Goal: Task Accomplishment & Management: Complete application form

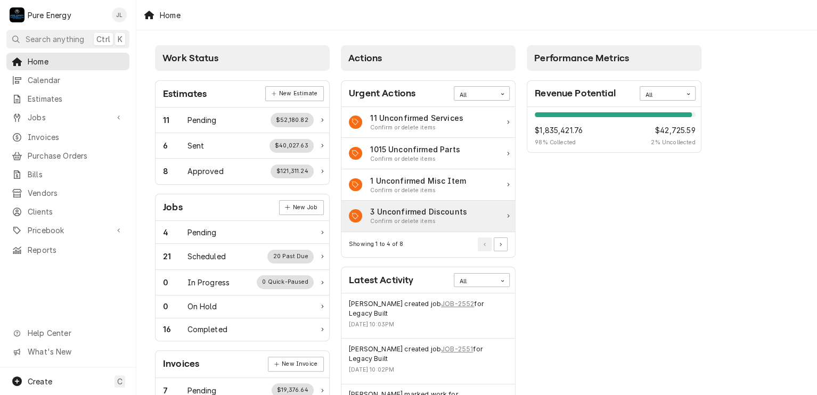
scroll to position [106, 0]
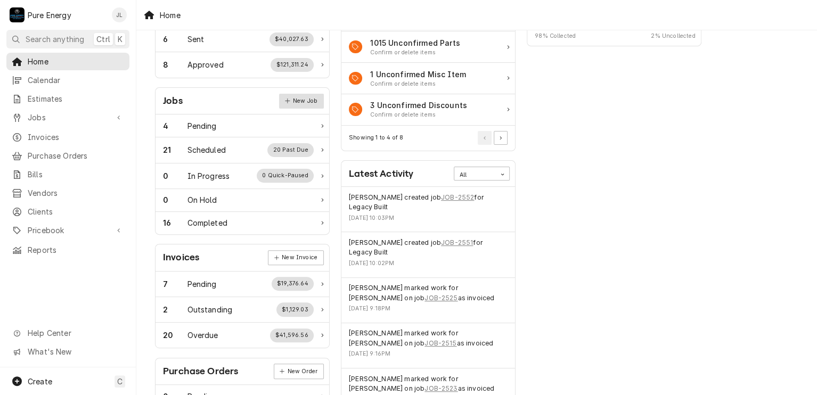
click at [306, 97] on link "New Job" at bounding box center [301, 101] width 45 height 15
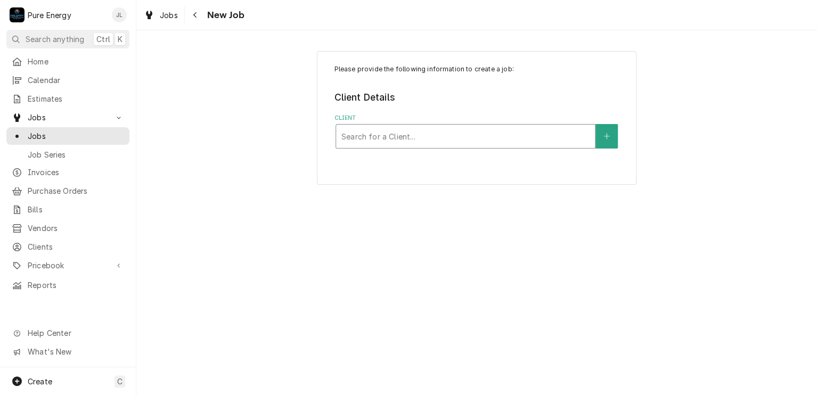
click at [403, 135] on div "Client" at bounding box center [465, 136] width 248 height 19
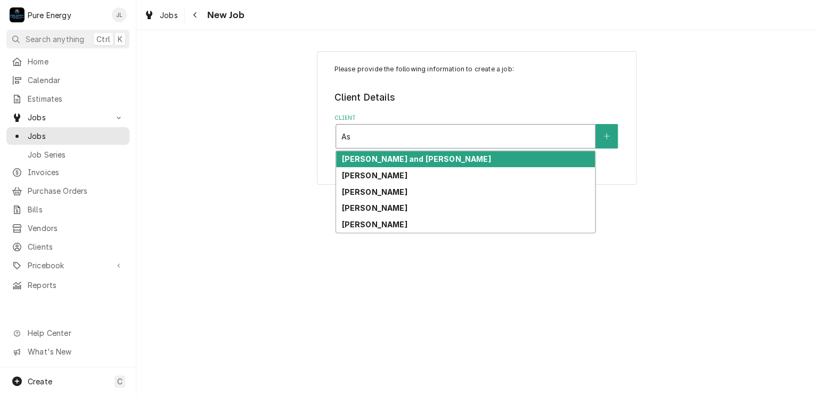
type input "A"
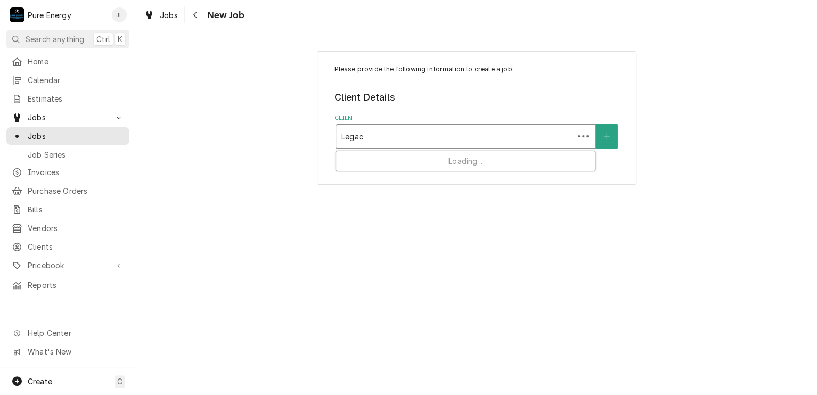
type input "Legacy"
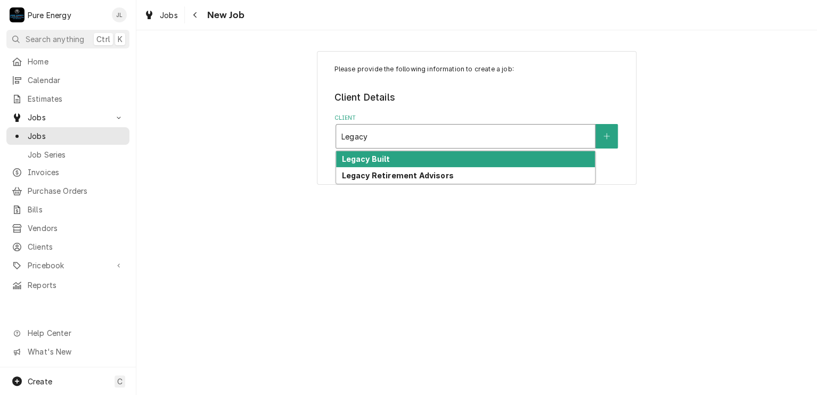
click at [391, 156] on div "Legacy Built" at bounding box center [465, 159] width 259 height 17
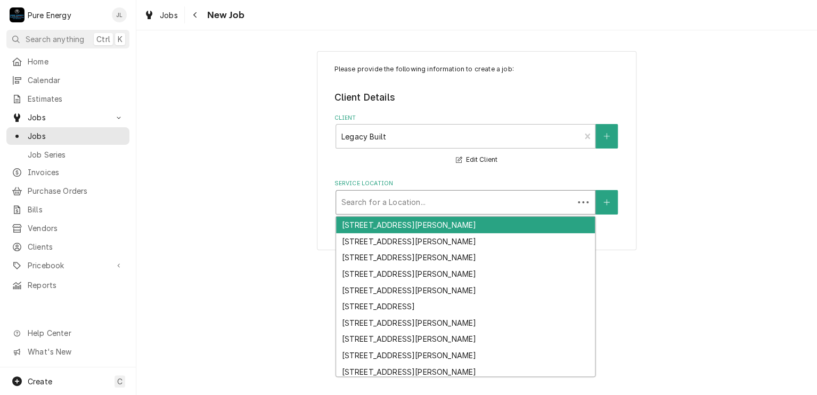
click at [407, 206] on div "Service Location" at bounding box center [454, 202] width 227 height 19
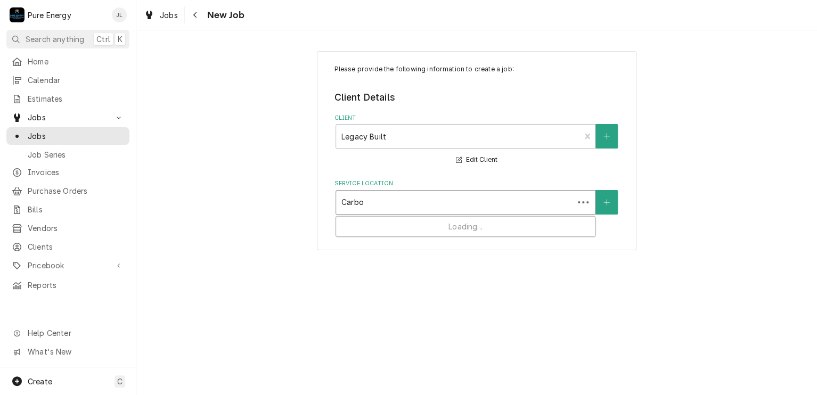
type input "Carbon"
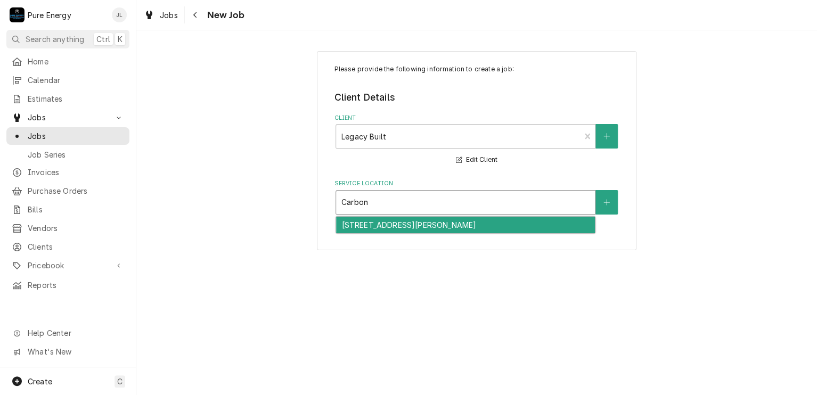
click at [424, 226] on div "1550 Carbon Canyon Ln, Templeton, CA 93465" at bounding box center [465, 225] width 259 height 17
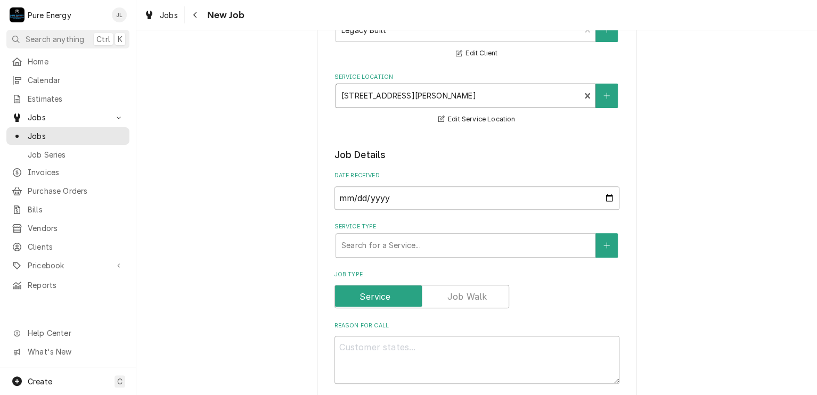
scroll to position [213, 0]
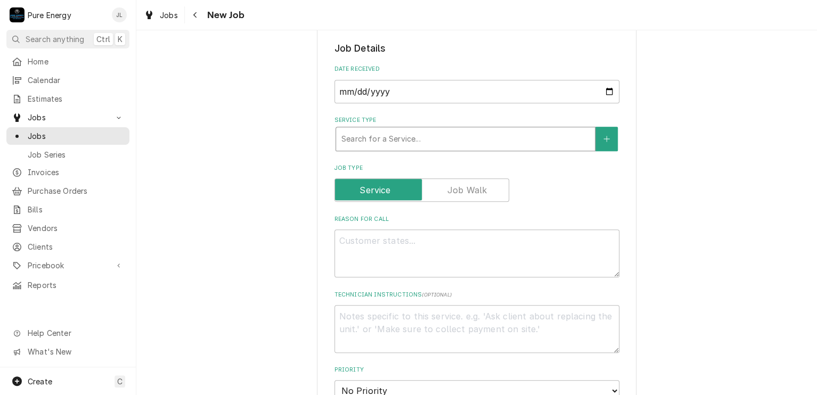
click at [398, 139] on div "Service Type" at bounding box center [465, 138] width 248 height 19
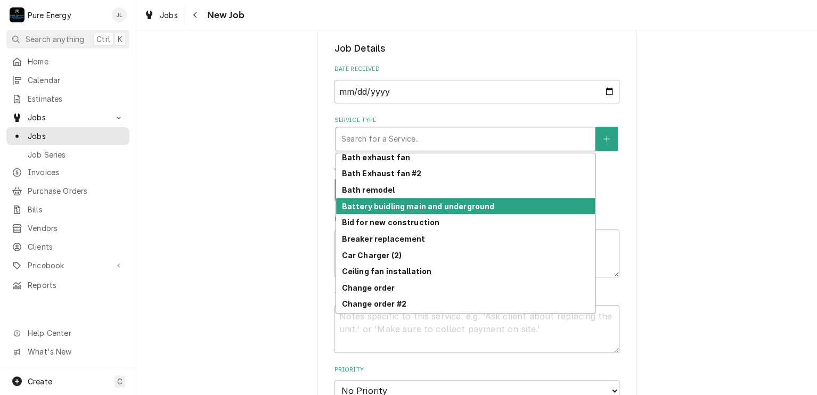
scroll to position [106, 0]
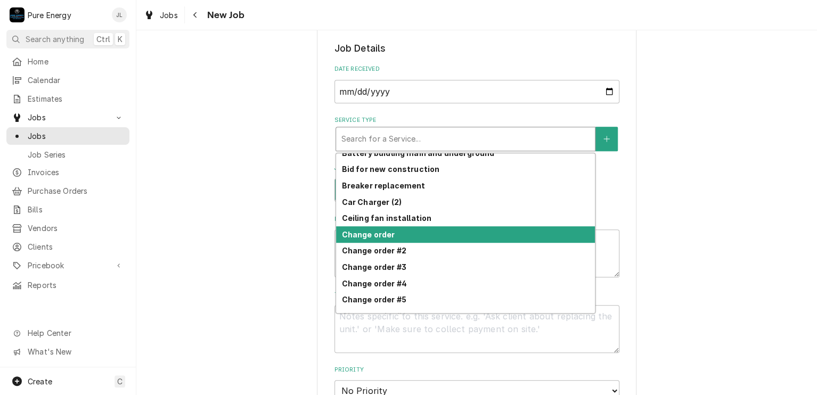
click at [389, 230] on div "Change order" at bounding box center [465, 234] width 259 height 17
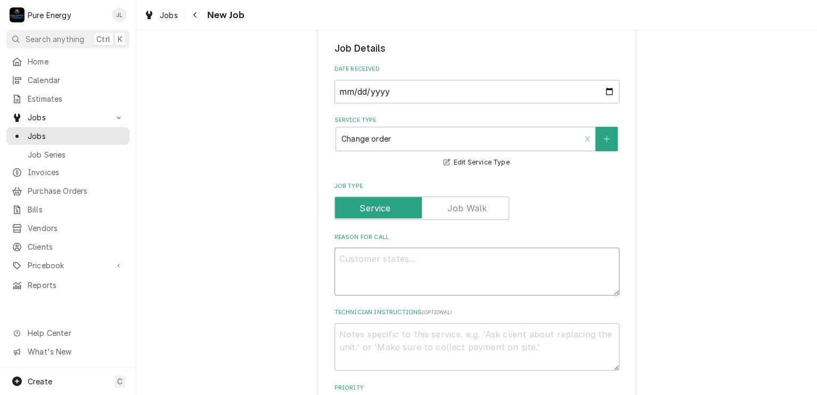
click at [373, 264] on textarea "Reason For Call" at bounding box center [476, 272] width 285 height 48
type textarea "x"
type textarea "I"
type textarea "x"
type textarea "In"
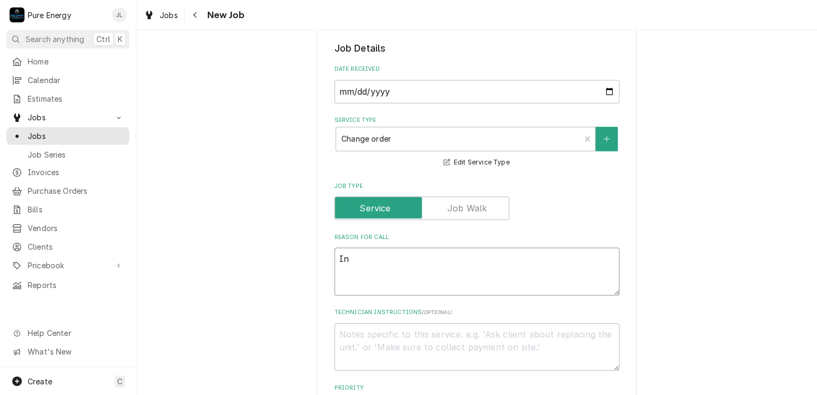
type textarea "x"
type textarea "I"
type textarea "x"
type textarea "In"
type textarea "x"
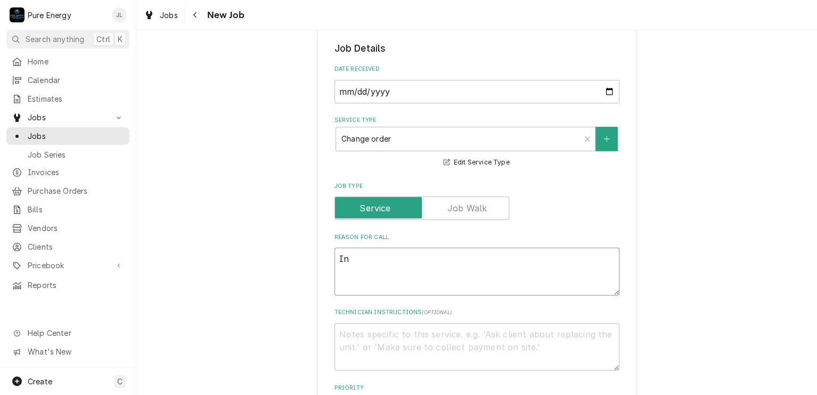
type textarea "In"
type textarea "x"
type textarea "In t"
type textarea "x"
type textarea "In th"
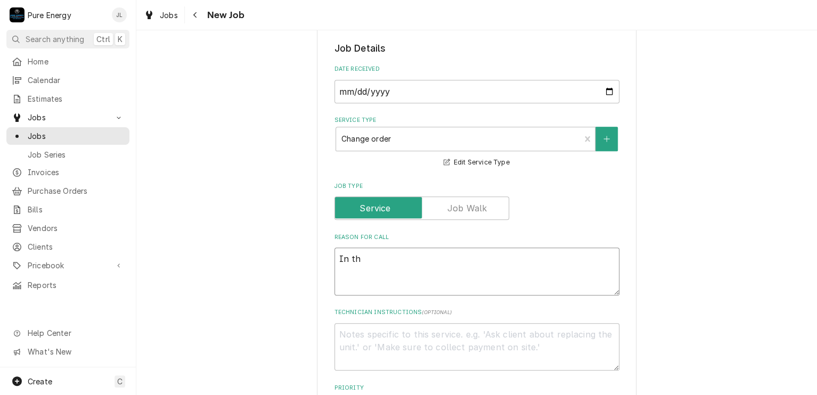
type textarea "x"
type textarea "In the"
type textarea "x"
type textarea "In the"
type textarea "x"
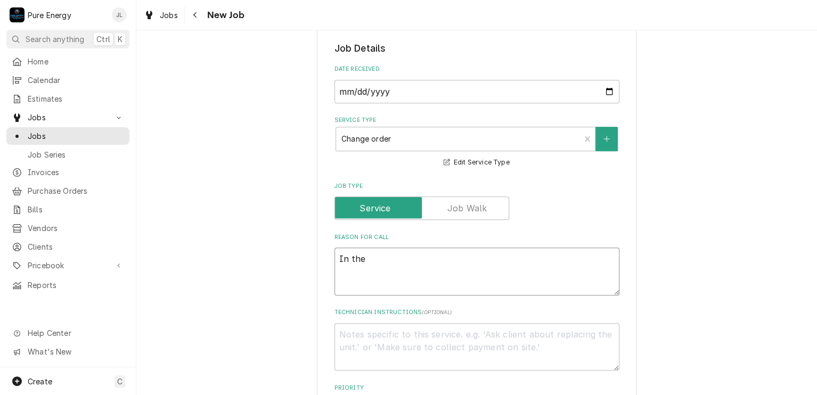
type textarea "In the g"
type textarea "x"
type textarea "In the ga"
type textarea "x"
type textarea "In the gar"
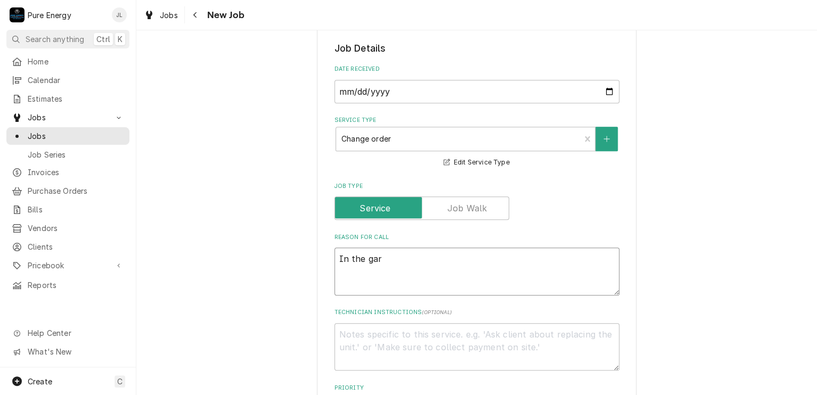
type textarea "x"
type textarea "In the gara"
type textarea "x"
type textarea "In the garag"
type textarea "x"
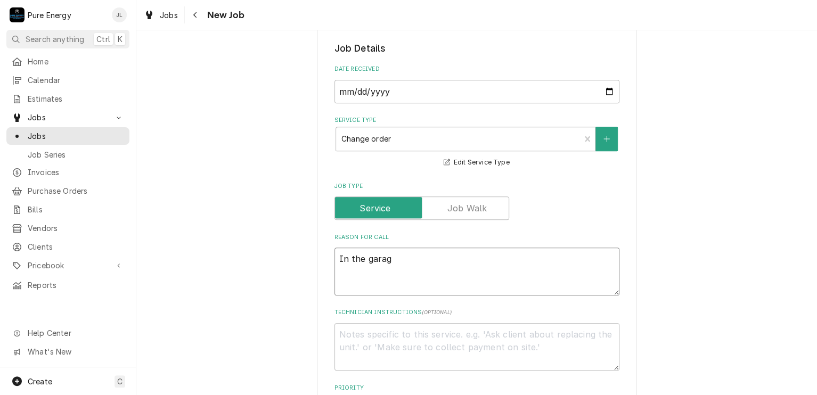
type textarea "In the garage"
type textarea "x"
type textarea "In the garage,"
type textarea "x"
type textarea "In the garage,"
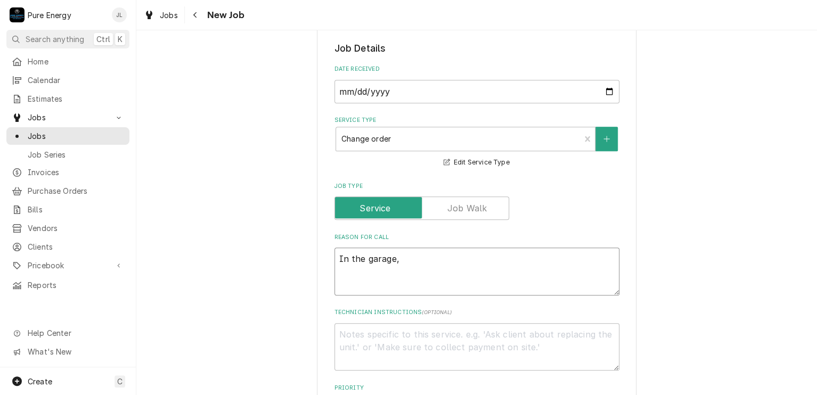
type textarea "x"
type textarea "In the garage, w"
type textarea "x"
type textarea "In the garage, we"
type textarea "x"
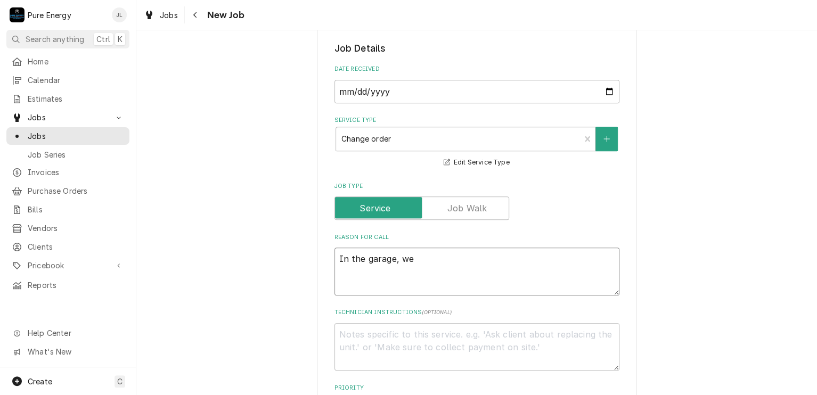
type textarea "In the garage, we"
type textarea "x"
type textarea "In the garage, we fo"
type textarea "x"
type textarea "In the garage, we for"
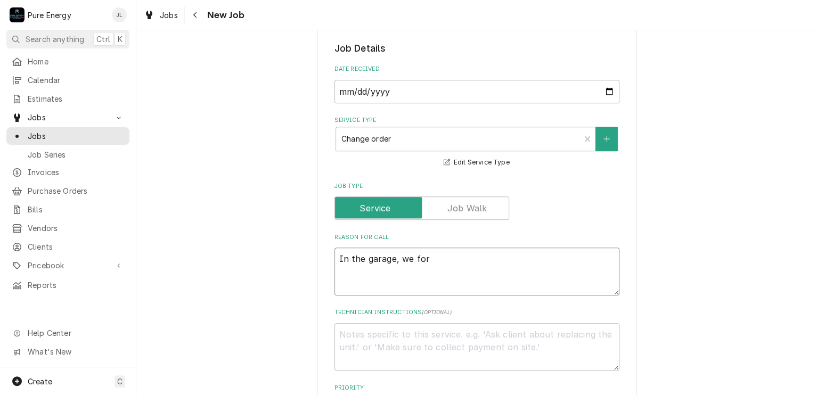
type textarea "x"
type textarea "In the garage, we forg"
type textarea "x"
type textarea "In the garage, we forgo"
type textarea "x"
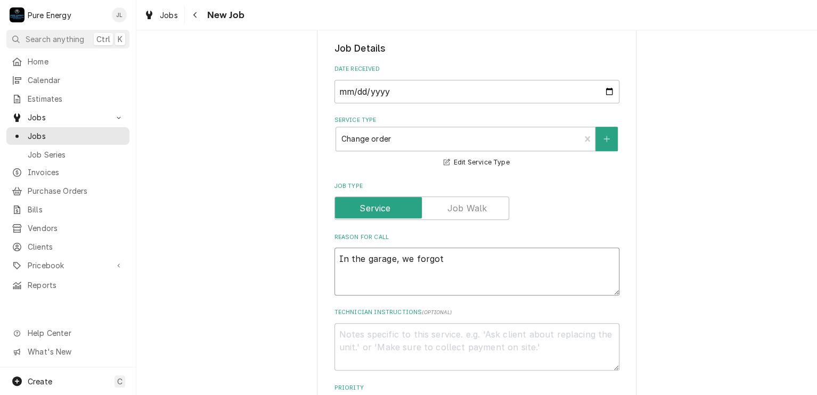
type textarea "In the garage, we forgot"
type textarea "x"
type textarea "In the garage, we forgot to"
type textarea "x"
type textarea "In the garage, we forgot to"
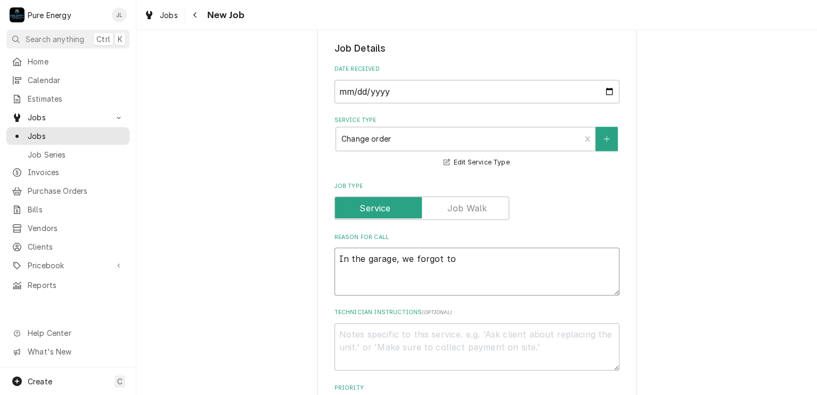
type textarea "x"
type textarea "In the garage, we forgot to p"
type textarea "x"
type textarea "In the garage, we forgot to pu"
type textarea "x"
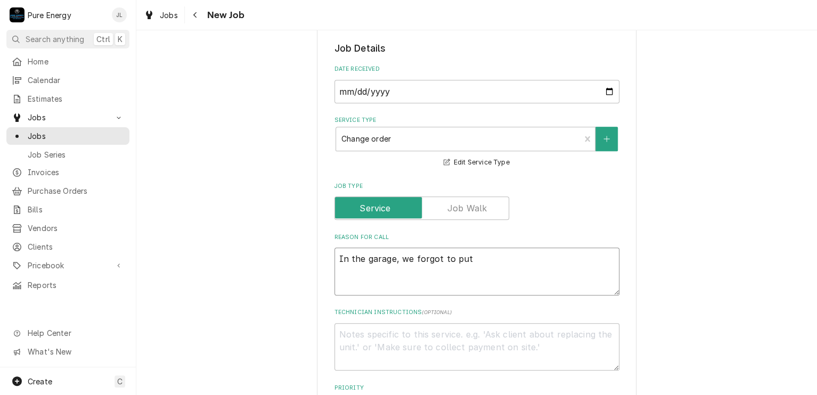
type textarea "In the garage, we forgot to put"
type textarea "x"
type textarea "In the garage, we forgot to put i"
type textarea "x"
type textarea "In the garage, we forgot to put in"
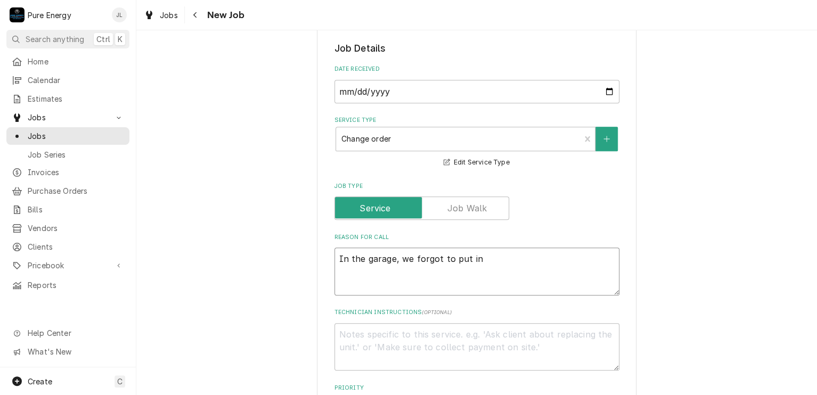
type textarea "x"
type textarea "In the garage, we forgot to put in"
type textarea "x"
type textarea "In the garage, we forgot to put in t"
type textarea "x"
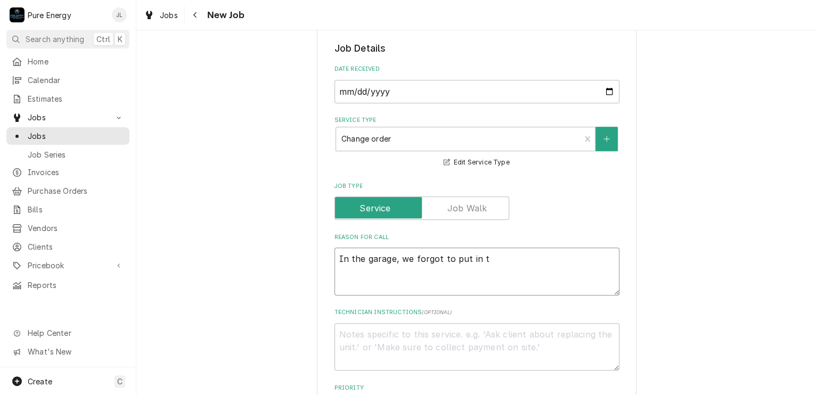
type textarea "In the garage, we forgot to put in th"
type textarea "x"
type textarea "In the garage, we forgot to put in the"
type textarea "x"
type textarea "In the garage, we forgot to put in the"
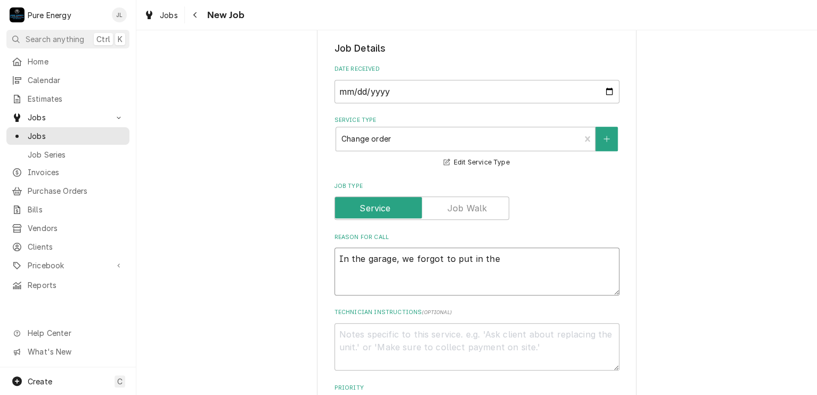
type textarea "x"
type textarea "In the garage, we forgot to put in the A"
type textarea "x"
type textarea "In the garage, we forgot to put in the As"
type textarea "x"
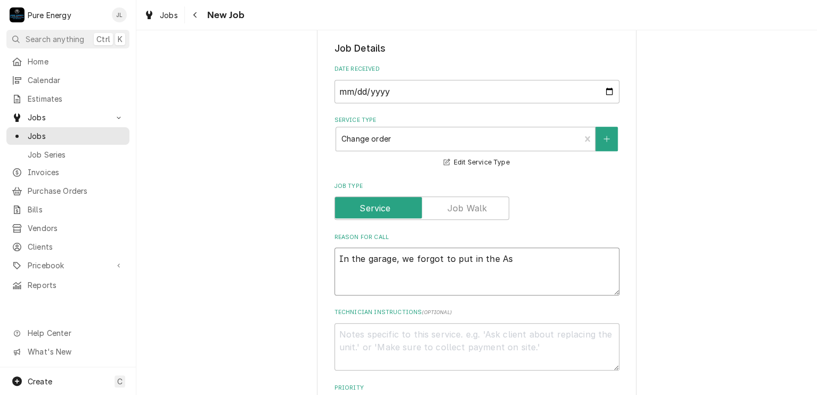
type textarea "In the garage, we forgot to put in the Ast"
type textarea "x"
type textarea "In the garage, we forgot to put in the Astr"
type textarea "x"
type textarea "In the garage, we forgot to put in the Astro"
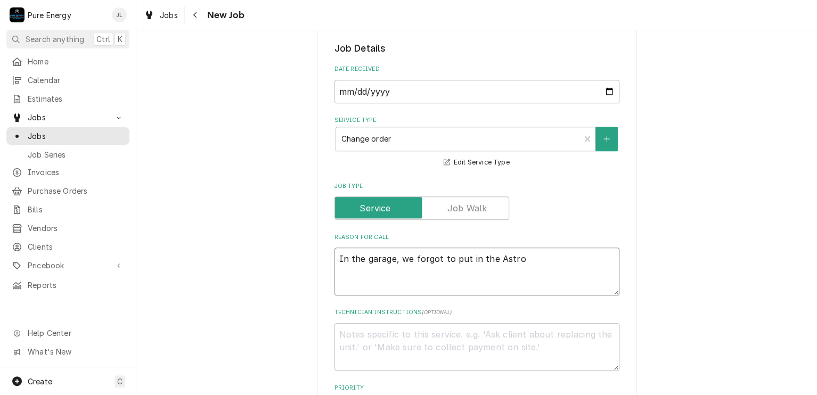
type textarea "x"
type textarea "In the garage, we forgot to put in the Astro"
type textarea "x"
type textarea "In the garage, we forgot to put in the Astro t"
type textarea "x"
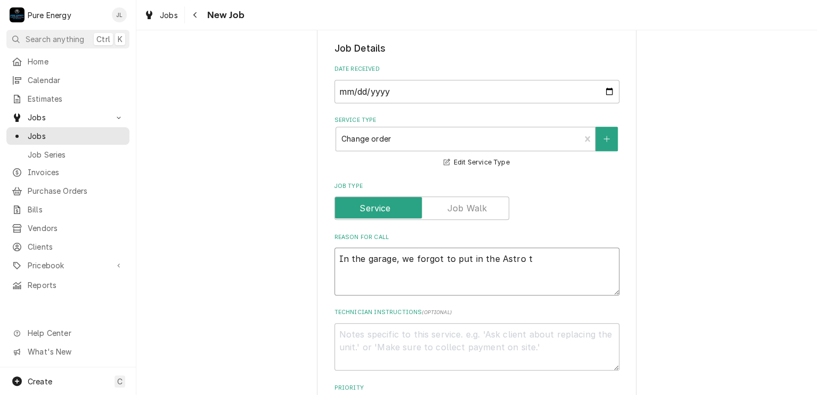
type textarea "In the garage, we forgot to put in the Astro ti"
type textarea "x"
type textarea "In the garage, we forgot to put in the Astro tim"
type textarea "x"
type textarea "In the garage, we forgot to put in the Astro time"
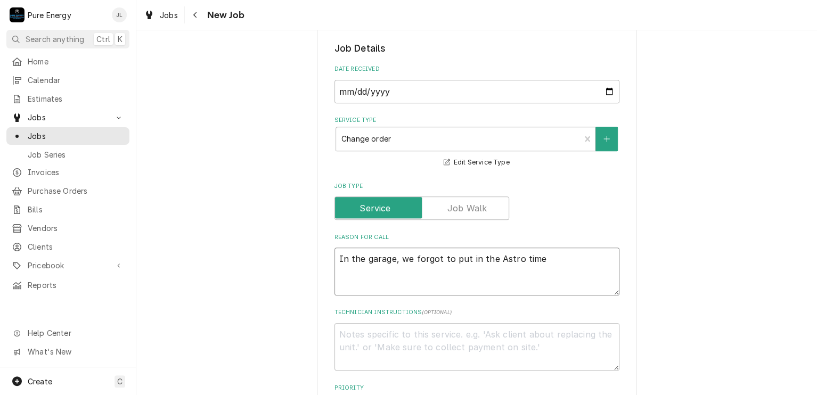
type textarea "x"
type textarea "In the garage, we forgot to put in the Astro timer"
type textarea "x"
type textarea "In the garage, we forgot to put in the Astro timer"
type textarea "x"
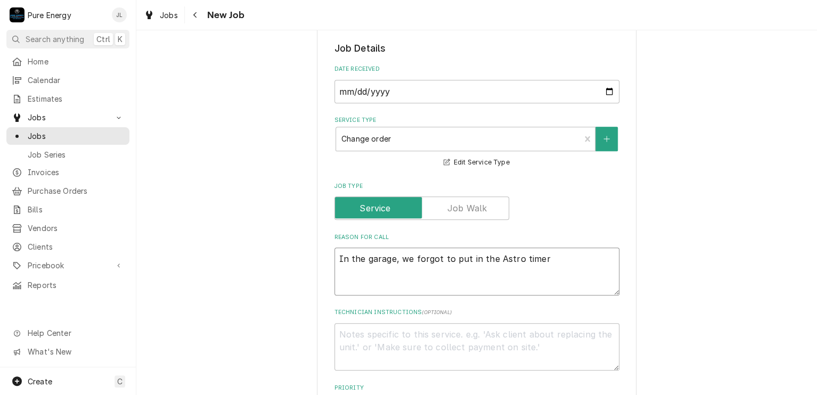
type textarea "In the garage, we forgot to put in the Astro timer f"
type textarea "x"
type textarea "In the garage, we forgot to put in the Astro timer fo"
type textarea "x"
type textarea "In the garage, we forgot to put in the Astro timer for"
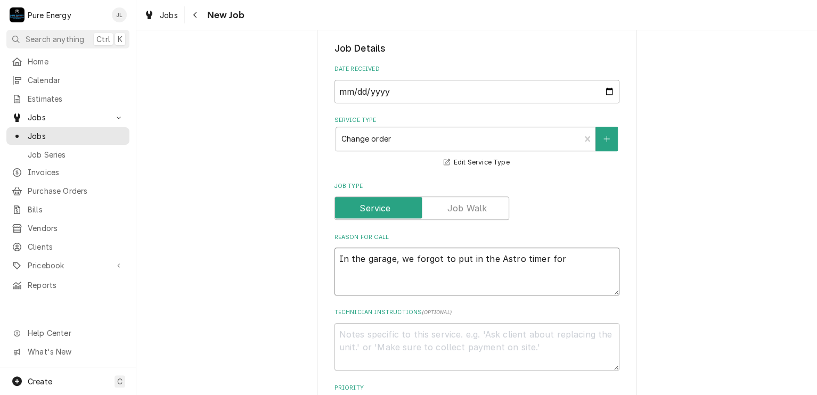
type textarea "x"
type textarea "In the garage, we forgot to put in the Astro timer for"
type textarea "x"
type textarea "In the garage, we forgot to put in the Astro timer for th"
type textarea "x"
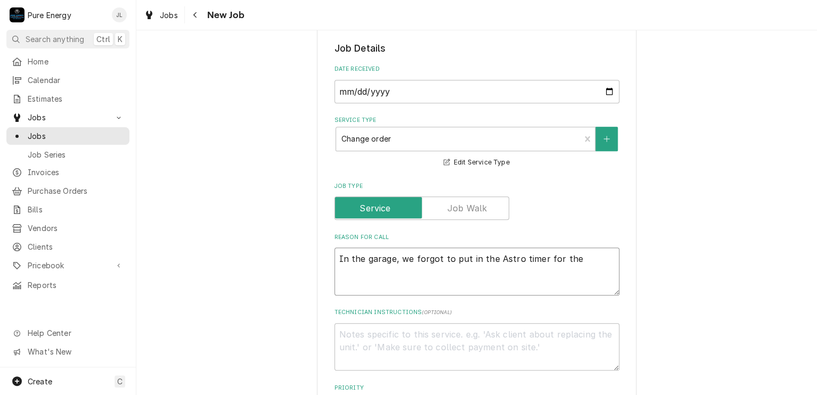
type textarea "In the garage, we forgot to put in the Astro timer for the"
type textarea "x"
type textarea "In the garage, we forgot to put in the Astro timer for the Ch"
type textarea "x"
type textarea "In the garage, we forgot to put in the Astro timer for the Chr"
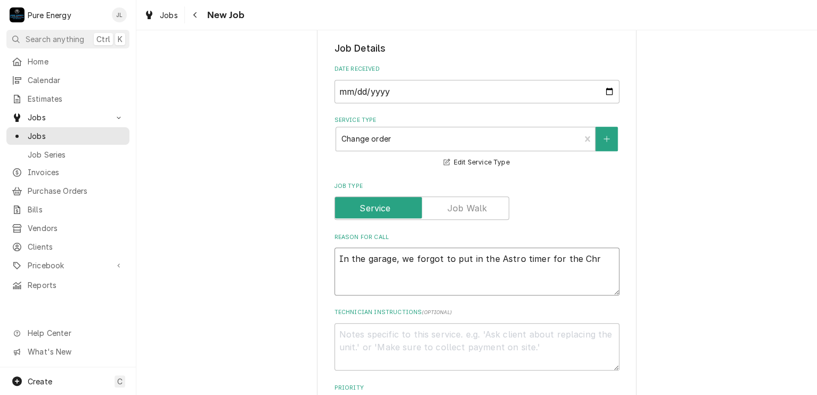
type textarea "x"
type textarea "In the garage, we forgot to put in the Astro timer for the Chri"
type textarea "x"
type textarea "In the garage, we forgot to put in the Astro timer for the Chris"
type textarea "x"
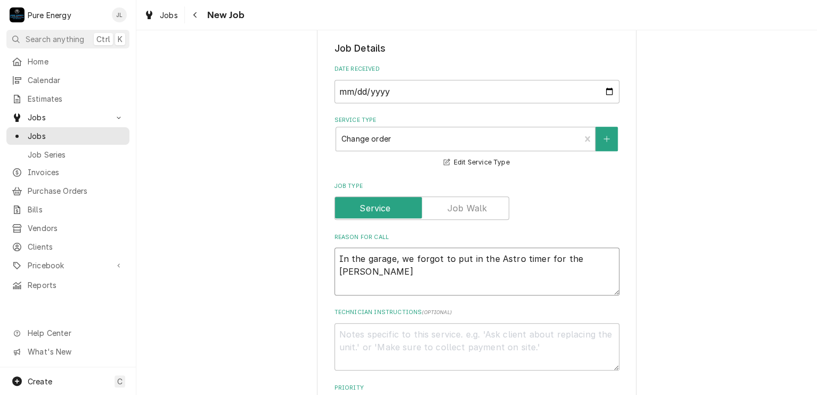
type textarea "In the garage, we forgot to put in the Astro timer for the Christ"
type textarea "x"
type textarea "In the garage, we forgot to put in the Astro timer for the Christm"
type textarea "x"
type textarea "In the garage, we forgot to put in the Astro timer for the Christma"
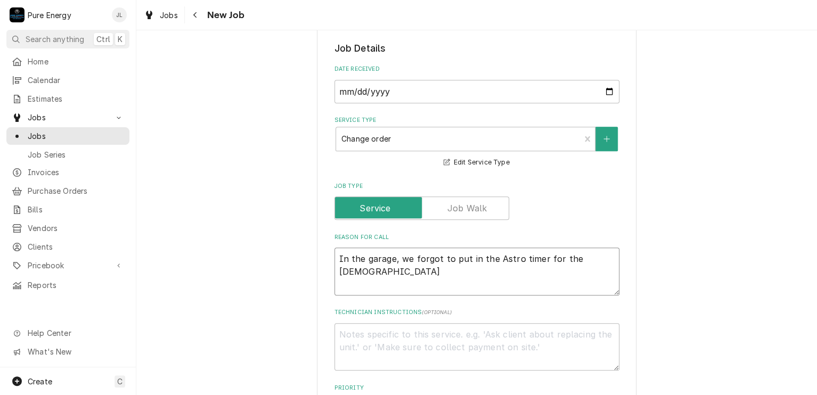
type textarea "x"
type textarea "In the garage, we forgot to put in the Astro timer for the Christmas"
type textarea "x"
type textarea "In the garage, we forgot to put in the Astro timer for the Christmas l"
type textarea "x"
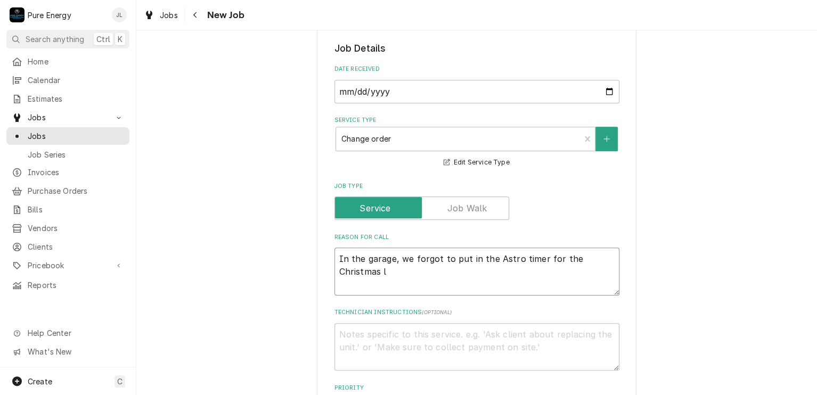
type textarea "In the garage, we forgot to put in the Astro timer for the Christmas li"
type textarea "x"
type textarea "In the garage, we forgot to put in the Astro timer for the Christmas ligh"
type textarea "x"
type textarea "In the garage, we forgot to put in the Astro timer for the Christmas light"
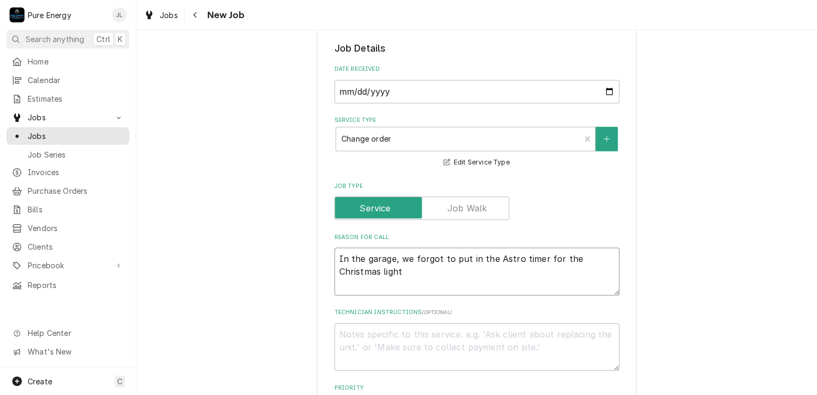
type textarea "x"
type textarea "In the garage, we forgot to put in the Astro timer for the Christmas lights"
type textarea "x"
type textarea "In the garage, we forgot to put in the Astro timer for the Christmas lights w"
type textarea "x"
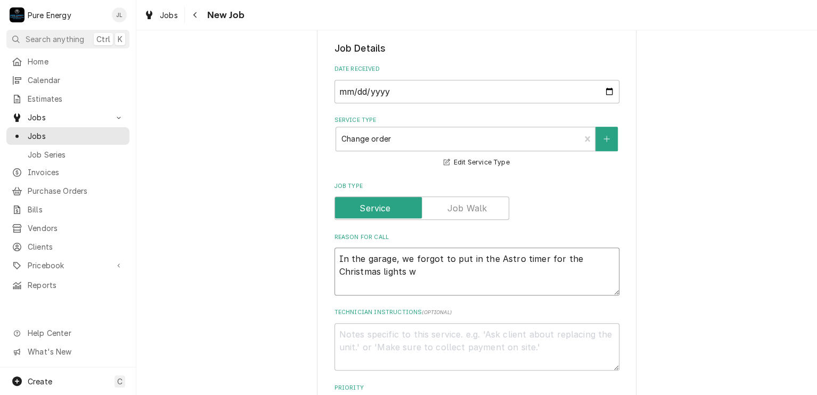
type textarea "In the garage, we forgot to put in the Astro timer for the Christmas lights"
type textarea "x"
type textarea "In the garage, we forgot to put in the Astro timer for the Christmas lights w"
type textarea "x"
type textarea "In the garage, we forgot to put in the Astro timer for the Christmas lights we"
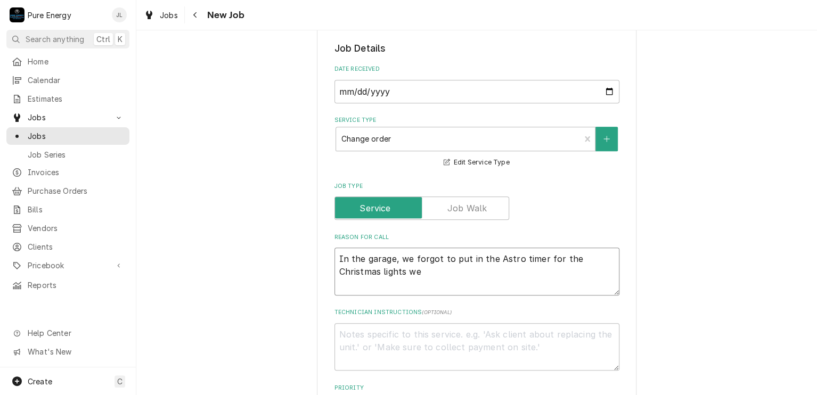
type textarea "x"
type textarea "In the garage, we forgot to put in the Astro timer for the Christmas lights we"
type textarea "x"
type textarea "In the garage, we forgot to put in the Astro timer for the Christmas lights we …"
type textarea "x"
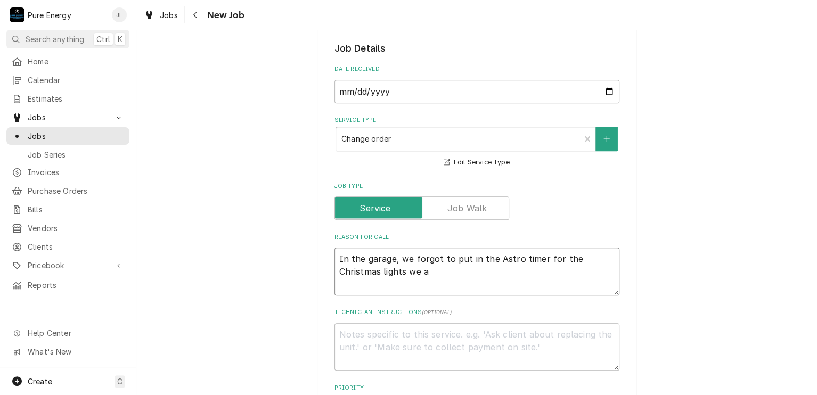
type textarea "In the garage, we forgot to put in the Astro timer for the Christmas lights we"
type textarea "x"
type textarea "In the garage, we forgot to put in the Astro timer for the Christmas lights we r"
type textarea "x"
type textarea "In the garage, we forgot to put in the Astro timer for the Christmas lights we …"
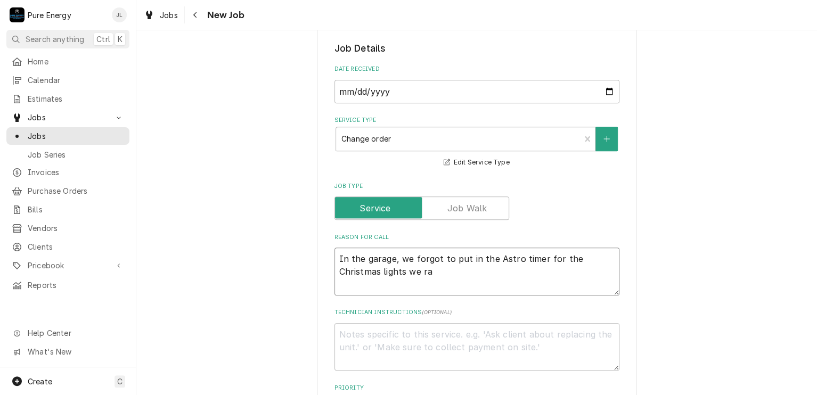
type textarea "x"
type textarea "In the garage, we forgot to put in the Astro timer for the Christmas lights we …"
type textarea "x"
type textarea "In the garage, we forgot to put in the Astro timer for the Christmas lights we …"
type textarea "x"
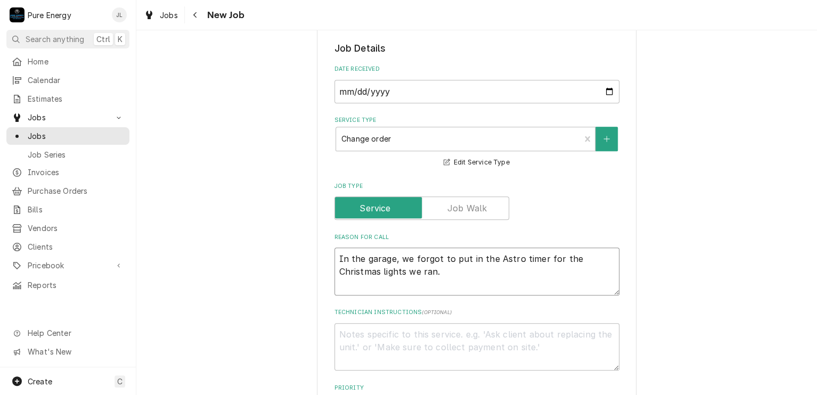
type textarea "In the garage, we forgot to put in the Astro timer for the Christmas lights we …"
type textarea "x"
type textarea "In the garage, we forgot to put in the Astro timer for the Christmas lights we …"
type textarea "x"
type textarea "In the garage, we forgot to put in the Astro timer for the Christmas lights we …"
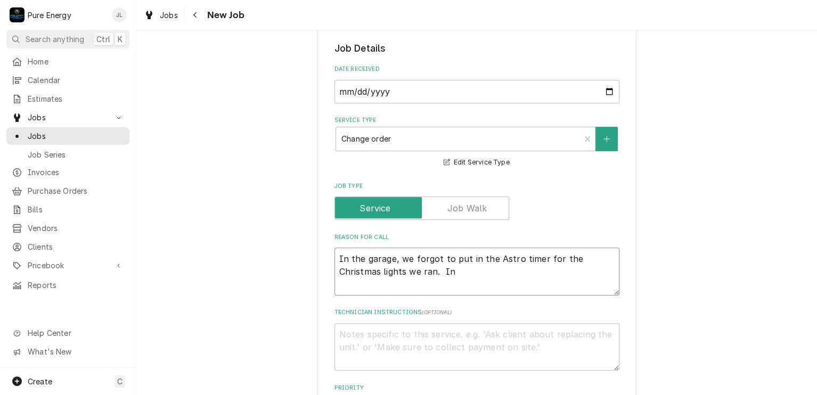
type textarea "x"
type textarea "In the garage, we forgot to put in the Astro timer for the Christmas lights we …"
type textarea "x"
type textarea "In the garage, we forgot to put in the Astro timer for the Christmas lights we …"
type textarea "x"
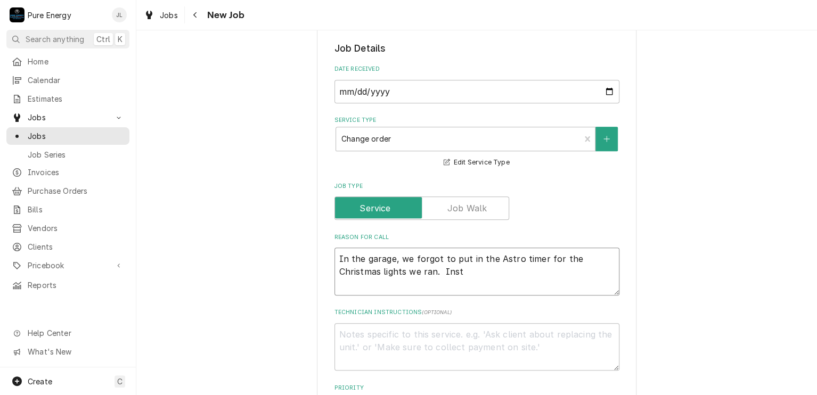
type textarea "In the garage, we forgot to put in the Astro timer for the Christmas lights we …"
type textarea "x"
type textarea "In the garage, we forgot to put in the Astro timer for the Christmas lights we …"
type textarea "x"
type textarea "In the garage, we forgot to put in the Astro timer for the Christmas lights we …"
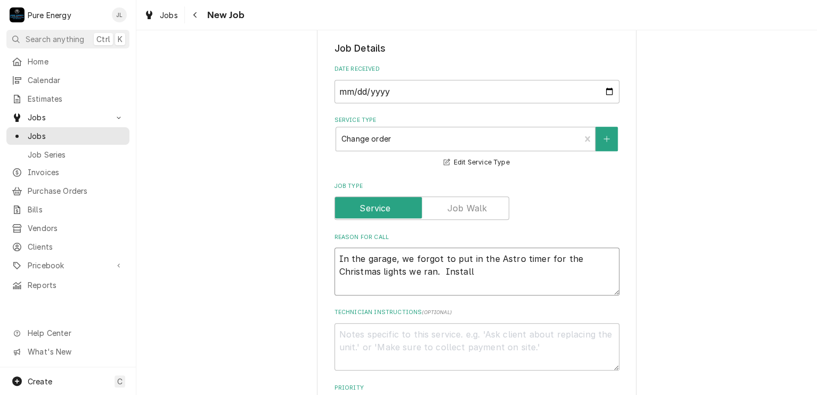
type textarea "x"
type textarea "In the garage, we forgot to put in the Astro timer for the Christmas lights we …"
type textarea "x"
type textarea "In the garage, we forgot to put in the Astro timer for the Christmas lights we …"
type textarea "x"
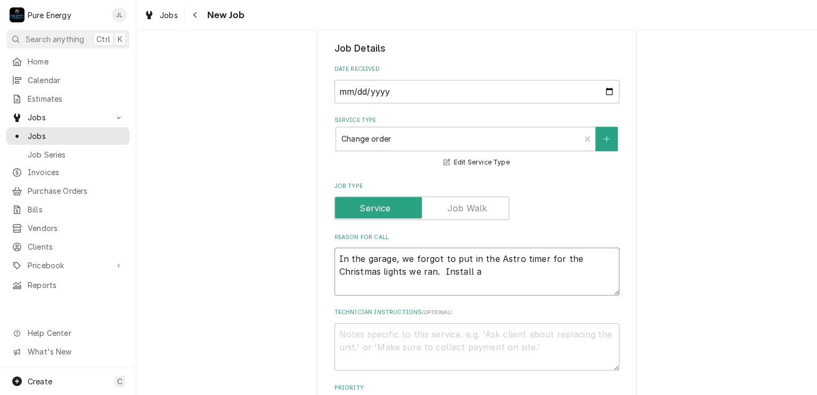
type textarea "In the garage, we forgot to put in the Astro timer for the Christmas lights we …"
type textarea "x"
type textarea "In the garage, we forgot to put in the Astro timer for the Christmas lights we …"
type textarea "x"
type textarea "In the garage, we forgot to put in the Astro timer for the Christmas lights we …"
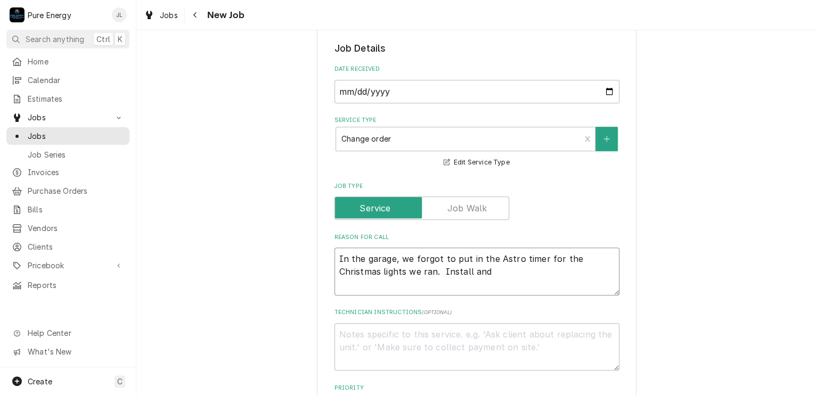
type textarea "x"
type textarea "In the garage, we forgot to put in the Astro timer for the Christmas lights we …"
type textarea "x"
type textarea "In the garage, we forgot to put in the Astro timer for the Christmas lights we …"
type textarea "x"
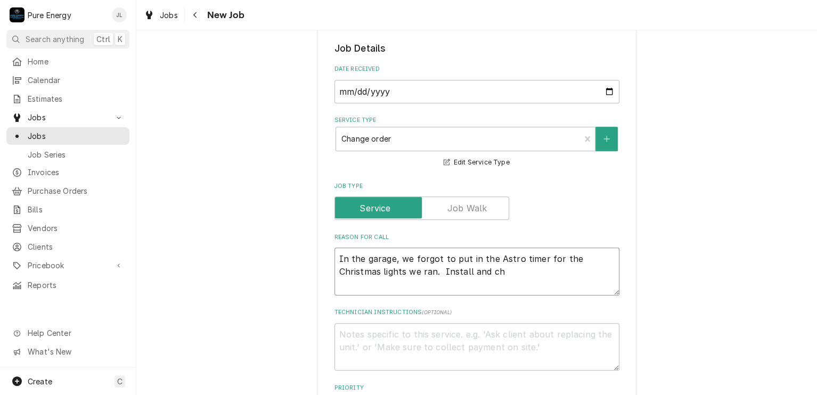
type textarea "In the garage, we forgot to put in the Astro timer for the Christmas lights we …"
type textarea "x"
type textarea "In the garage, we forgot to put in the Astro timer for the Christmas lights we …"
type textarea "x"
type textarea "In the garage, we forgot to put in the Astro timer for the Christmas lights we …"
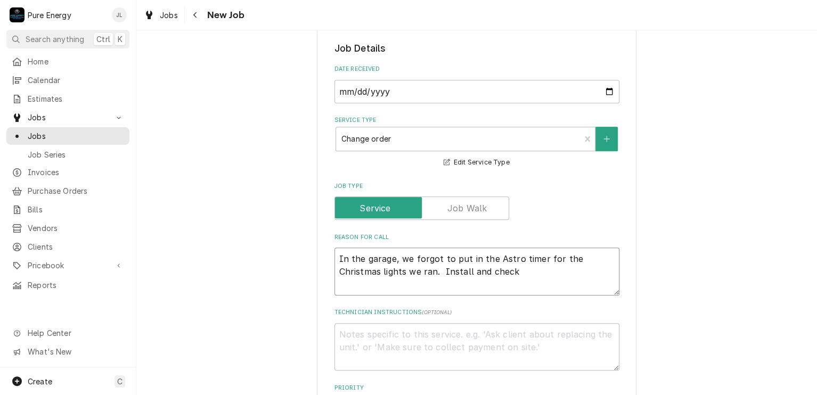
type textarea "x"
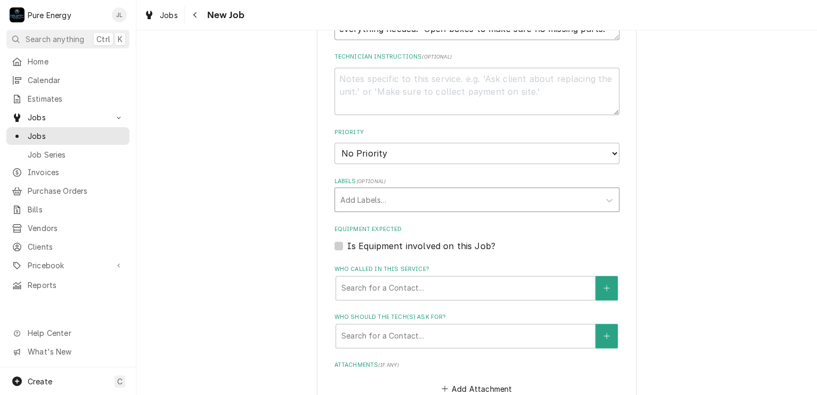
scroll to position [773, 0]
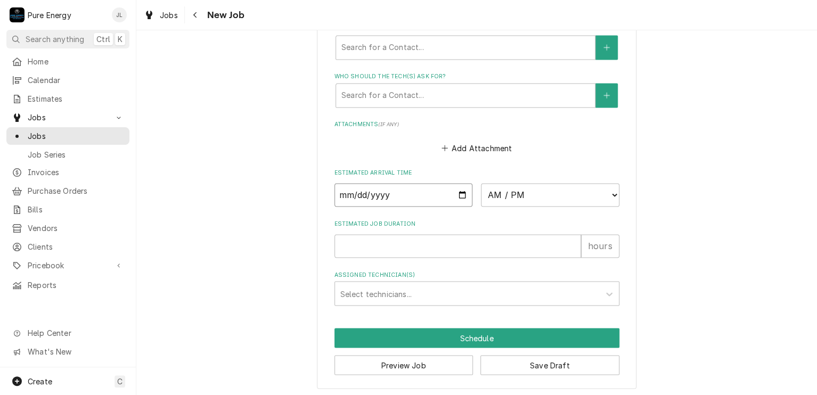
click at [458, 191] on input "Date" at bounding box center [403, 194] width 138 height 23
click at [612, 191] on select "AM / PM 6:00 AM 6:15 AM 6:30 AM 6:45 AM 7:00 AM 7:15 AM 7:30 AM 7:45 AM 8:00 AM…" at bounding box center [550, 194] width 138 height 23
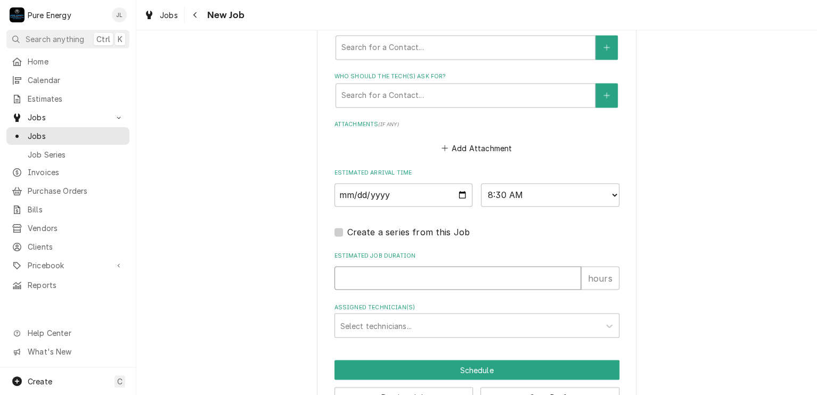
click at [388, 267] on input "Estimated Job Duration" at bounding box center [457, 277] width 247 height 23
click at [387, 319] on div "Assigned Technician(s)" at bounding box center [467, 325] width 254 height 19
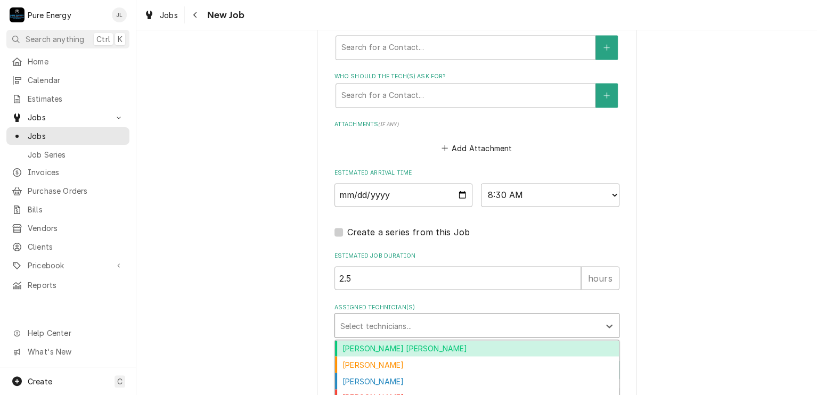
click at [388, 342] on div "Albert Hernandez Soto" at bounding box center [477, 348] width 284 height 17
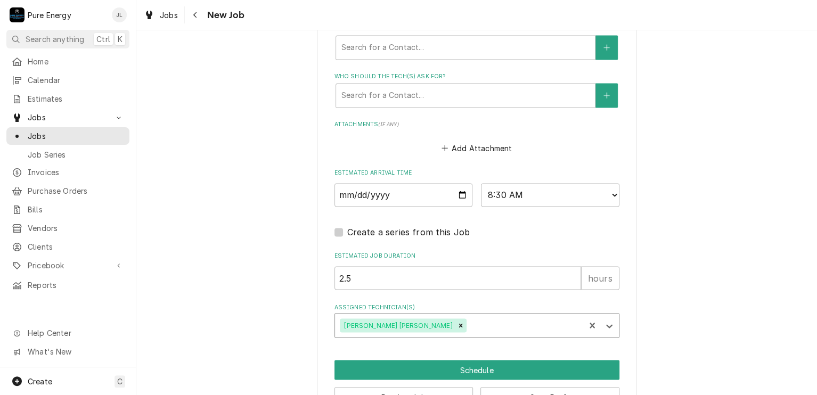
scroll to position [805, 0]
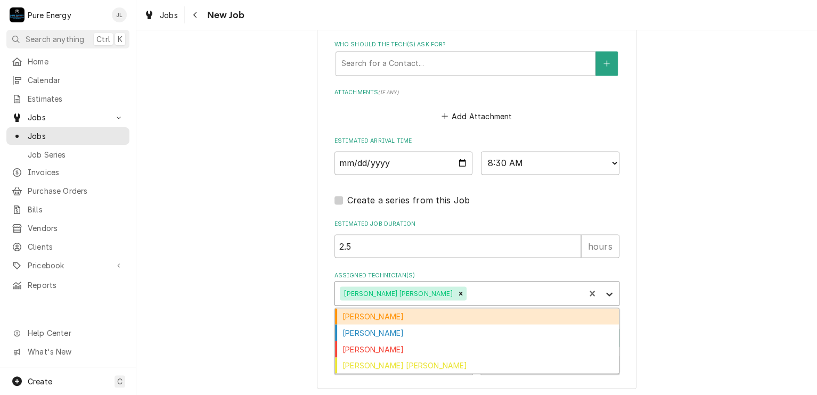
click at [606, 293] on icon "Assigned Technician(s)" at bounding box center [609, 294] width 6 height 4
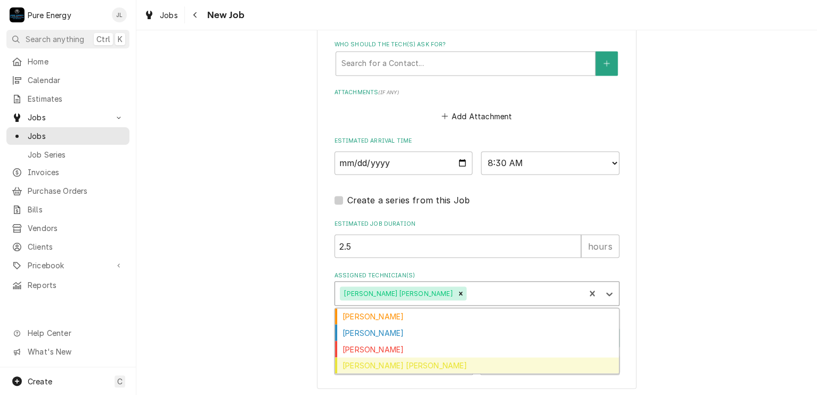
click at [471, 360] on div "Rodolfo Hernandez Lorenzo" at bounding box center [477, 365] width 284 height 17
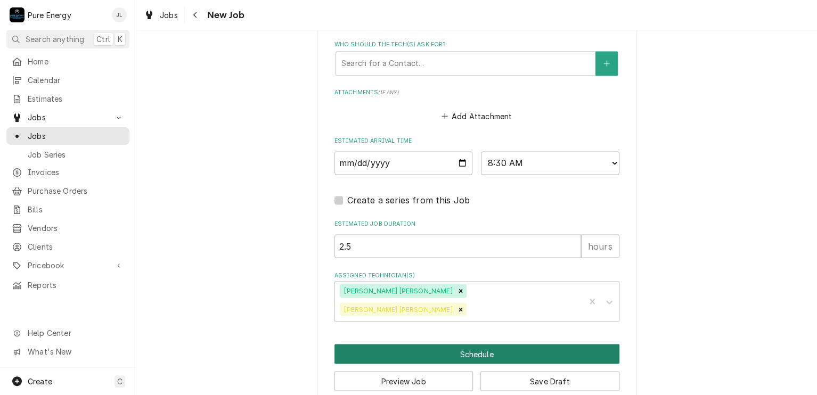
click at [485, 344] on button "Schedule" at bounding box center [476, 354] width 285 height 20
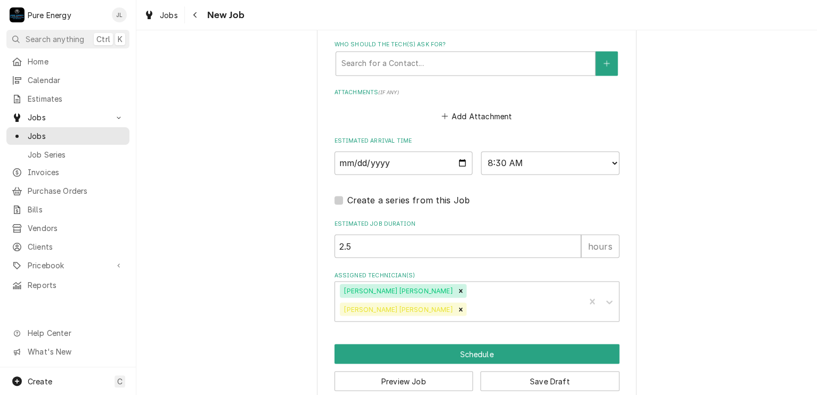
scroll to position [795, 0]
